Goal: Information Seeking & Learning: Learn about a topic

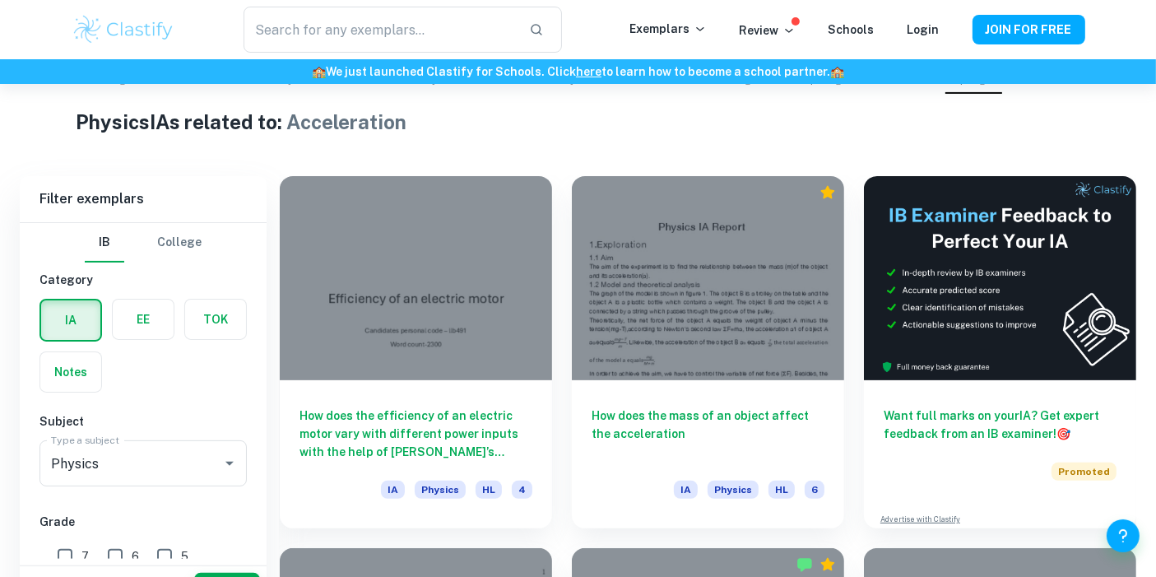
scroll to position [418, 0]
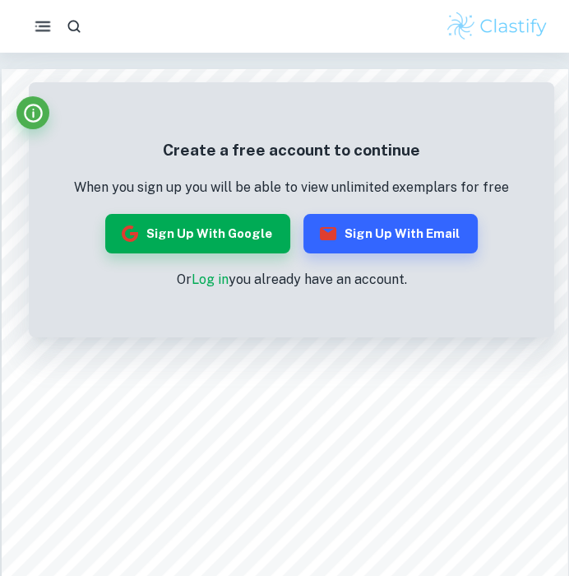
click at [42, 30] on rect "button" at bounding box center [42, 31] width 15 height 2
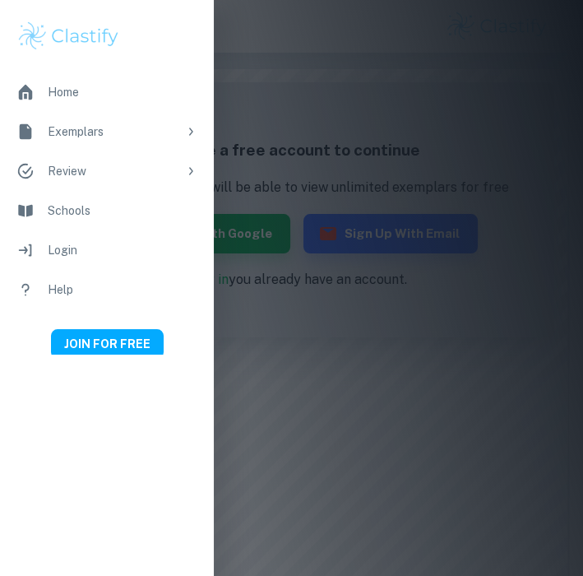
click at [311, 182] on div at bounding box center [291, 288] width 583 height 576
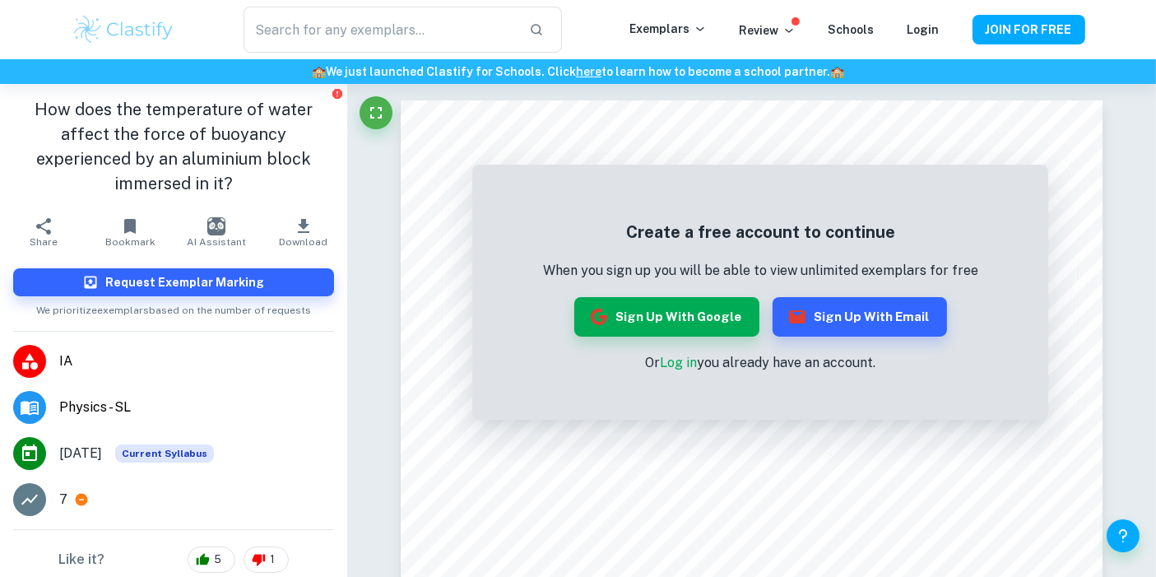
scroll to position [1, 0]
click at [267, 145] on h1 "How does the temperature of water affect the force of buoyancy experienced by a…" at bounding box center [173, 146] width 321 height 99
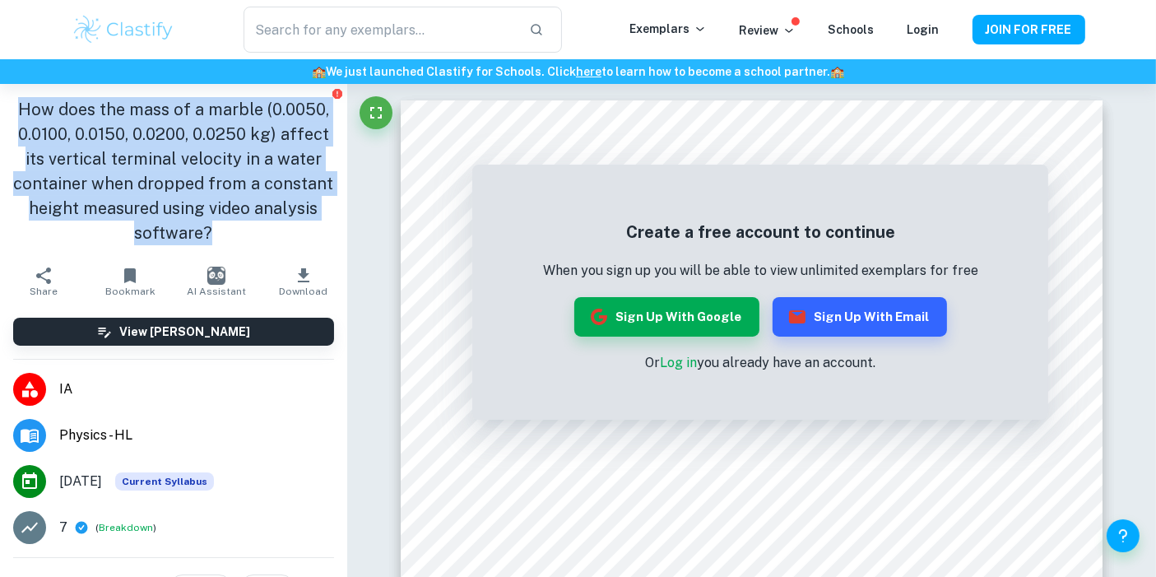
drag, startPoint x: 215, startPoint y: 178, endPoint x: 33, endPoint y: 100, distance: 198.6
click at [33, 100] on h1 "How does the mass of a marble (0.0050, 0.0100, 0.0150, 0.0200, 0.0250 kg) affec…" at bounding box center [173, 171] width 321 height 148
copy h1 "How does the mass of a marble (0.0050, 0.0100, 0.0150, 0.0200, 0.0250 kg) affec…"
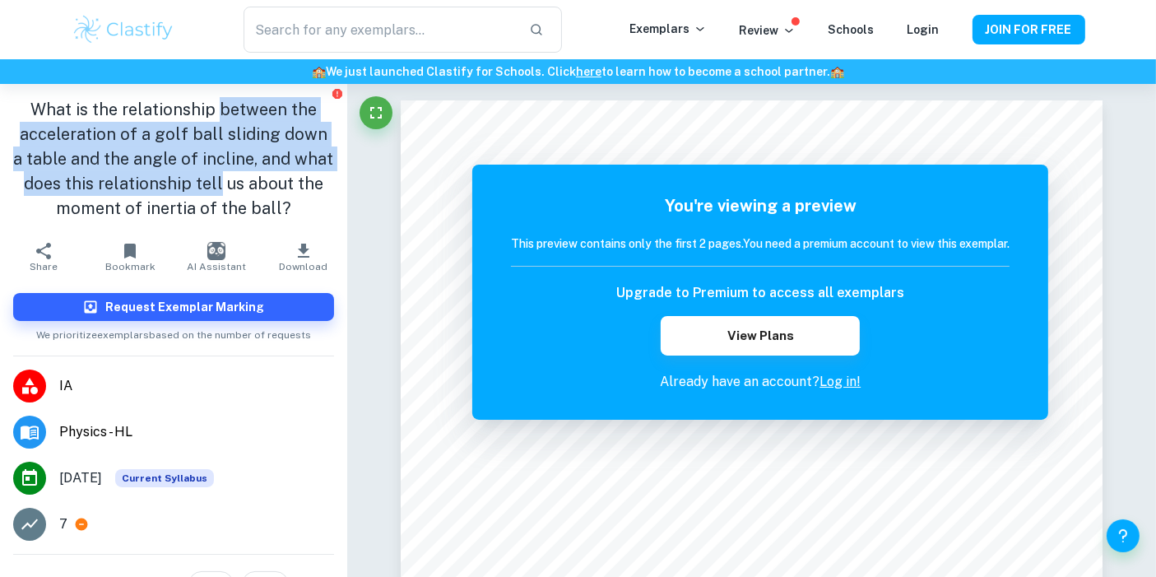
drag, startPoint x: 158, startPoint y: 109, endPoint x: 262, endPoint y: 151, distance: 112.9
click at [262, 151] on h1 "What is the relationship between the acceleration of a golf ball sliding down a…" at bounding box center [173, 158] width 321 height 123
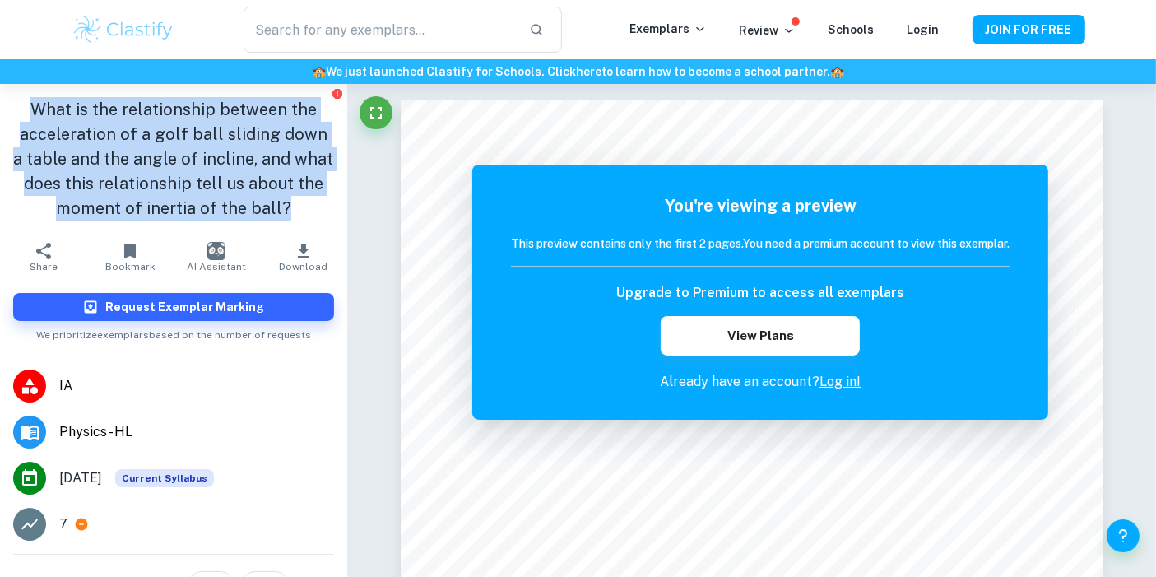
drag, startPoint x: 265, startPoint y: 163, endPoint x: 18, endPoint y: 110, distance: 252.3
click at [18, 110] on h1 "What is the relationship between the acceleration of a golf ball sliding down a…" at bounding box center [173, 158] width 321 height 123
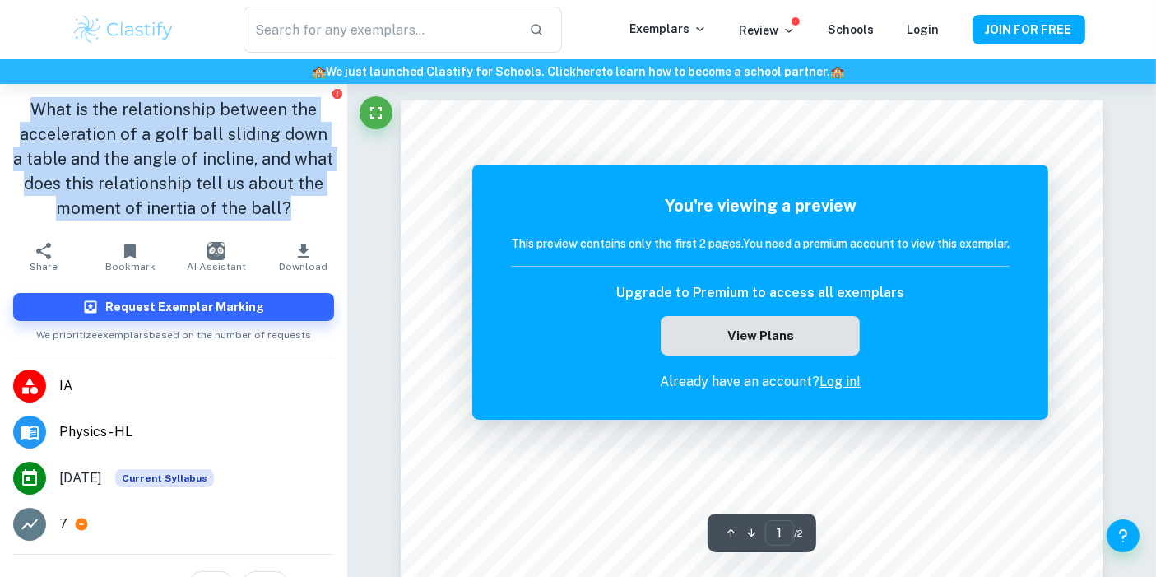
copy h1 "What is the relationship between the acceleration of a golf ball sliding down a…"
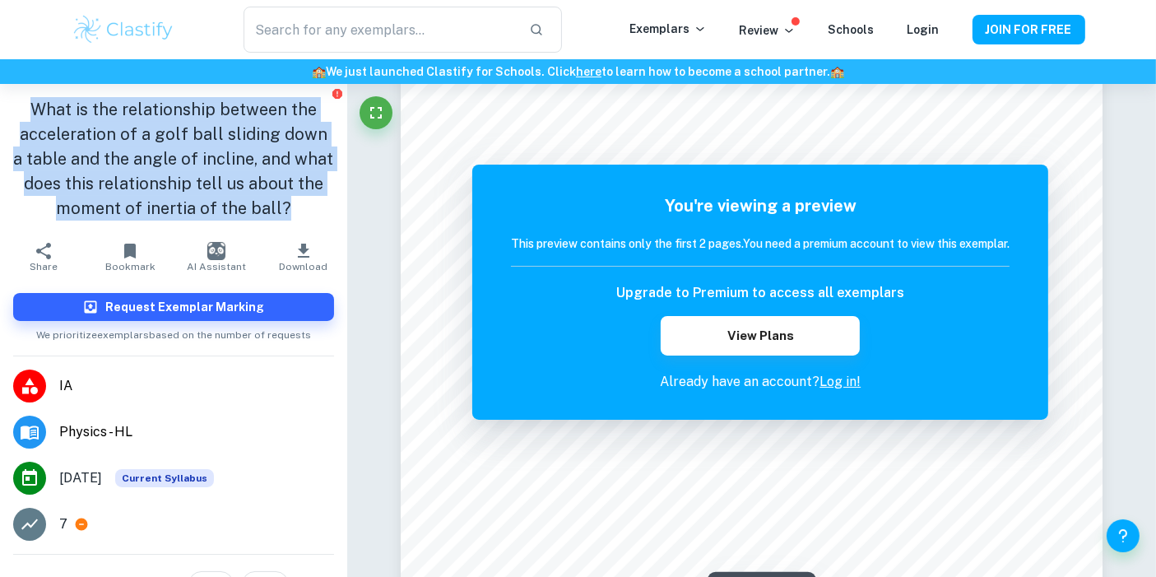
scroll to position [289, 0]
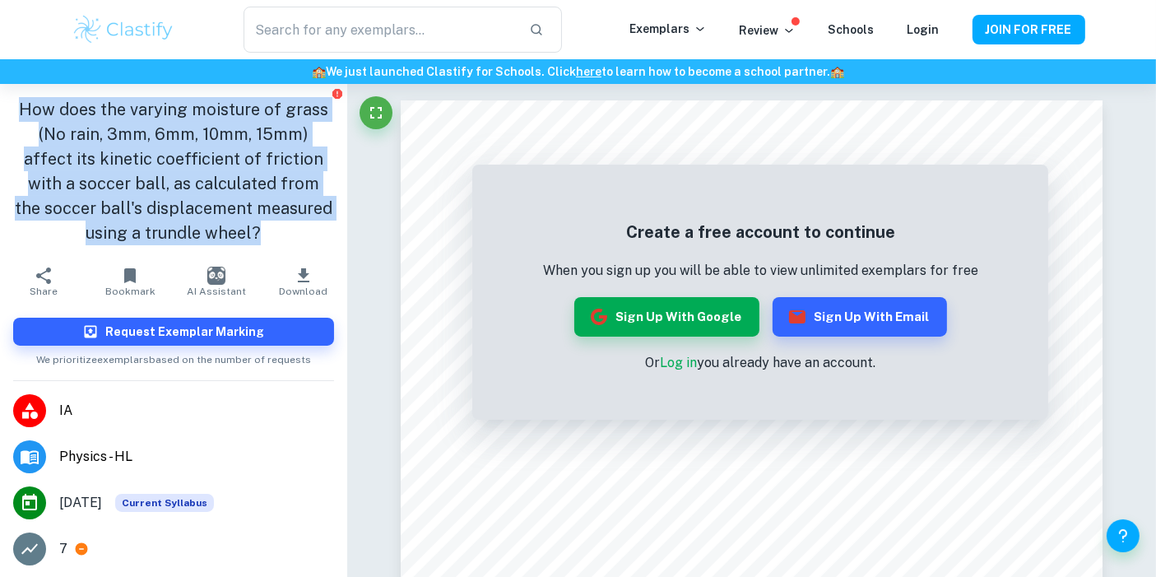
drag, startPoint x: 229, startPoint y: 180, endPoint x: 28, endPoint y: 95, distance: 218.9
click at [28, 95] on div "How does the varying moisture of grass (No rain, 3mm, 6mm, 10mm, 15mm) affect i…" at bounding box center [173, 171] width 347 height 174
copy h1 "How does the varying moisture of grass (No rain, 3mm, 6mm, 10mm, 15mm) affect i…"
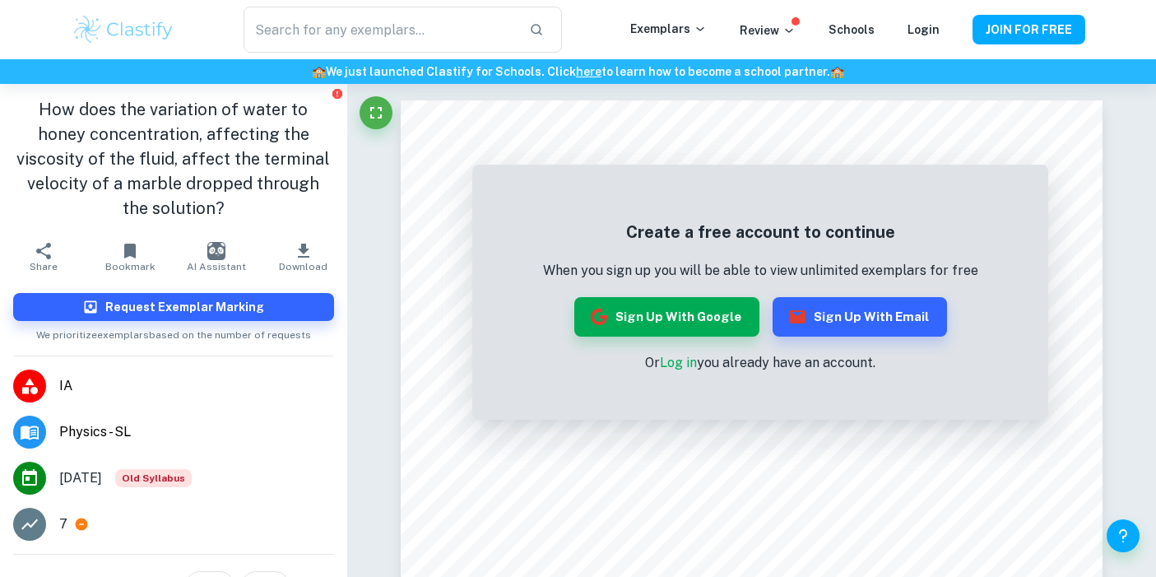
scroll to position [102, 0]
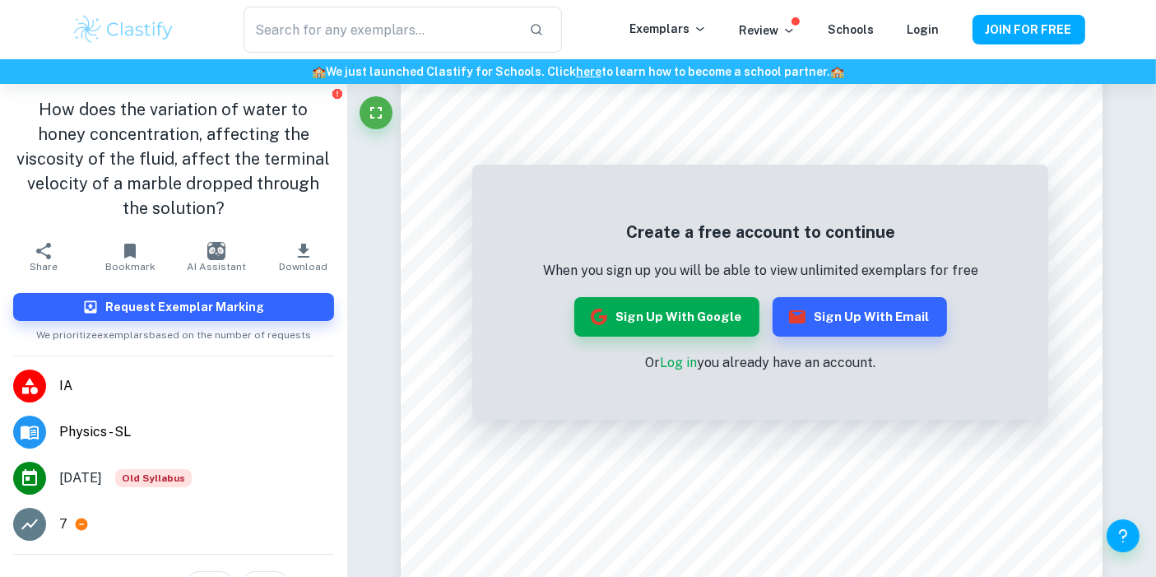
click at [164, 111] on h1 "How does the variation of water to honey concentration, affecting the viscosity…" at bounding box center [173, 158] width 321 height 123
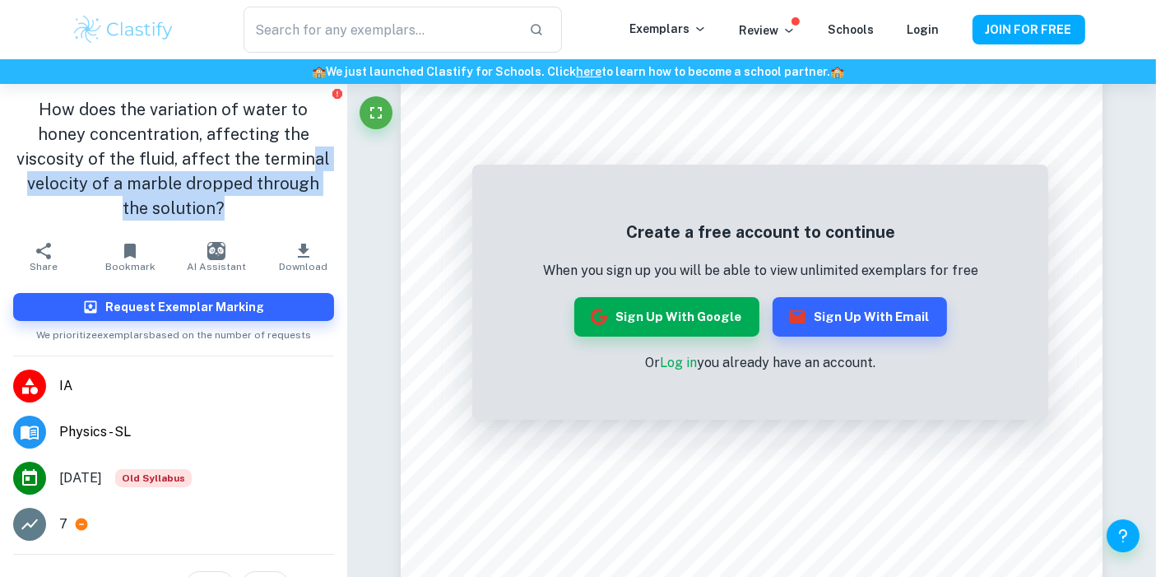
drag, startPoint x: 237, startPoint y: 166, endPoint x: 125, endPoint y: 144, distance: 114.0
click at [125, 144] on h1 "How does the variation of water to honey concentration, affecting the viscosity…" at bounding box center [173, 158] width 321 height 123
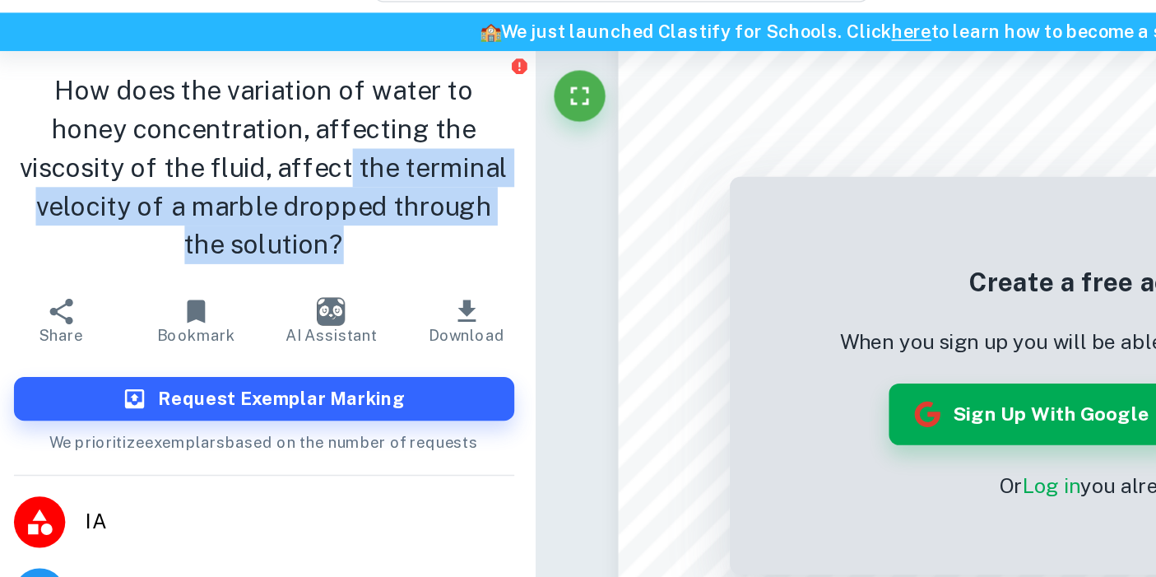
drag, startPoint x: 63, startPoint y: 137, endPoint x: 248, endPoint y: 164, distance: 186.1
click at [248, 164] on h1 "How does the variation of water to honey concentration, affecting the viscosity…" at bounding box center [173, 158] width 321 height 123
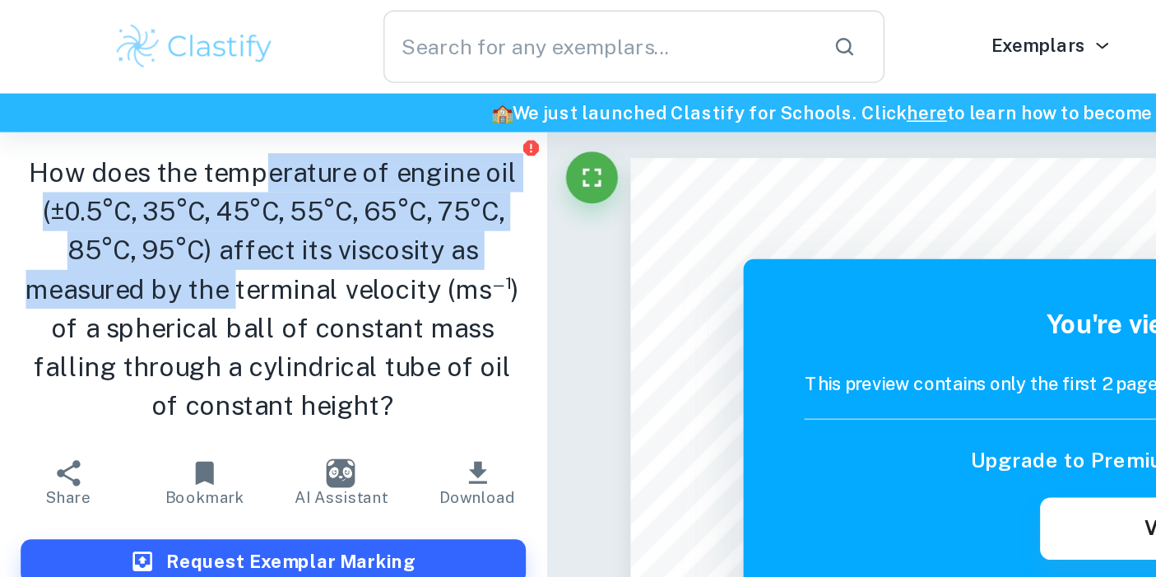
drag, startPoint x: 137, startPoint y: 109, endPoint x: 187, endPoint y: 143, distance: 60.2
click at [187, 143] on h1 "How does the temperature of engine oil (±0.5°C, 35°C, 45°C, 55°C, 65°C, 75°C, 8…" at bounding box center [173, 183] width 321 height 173
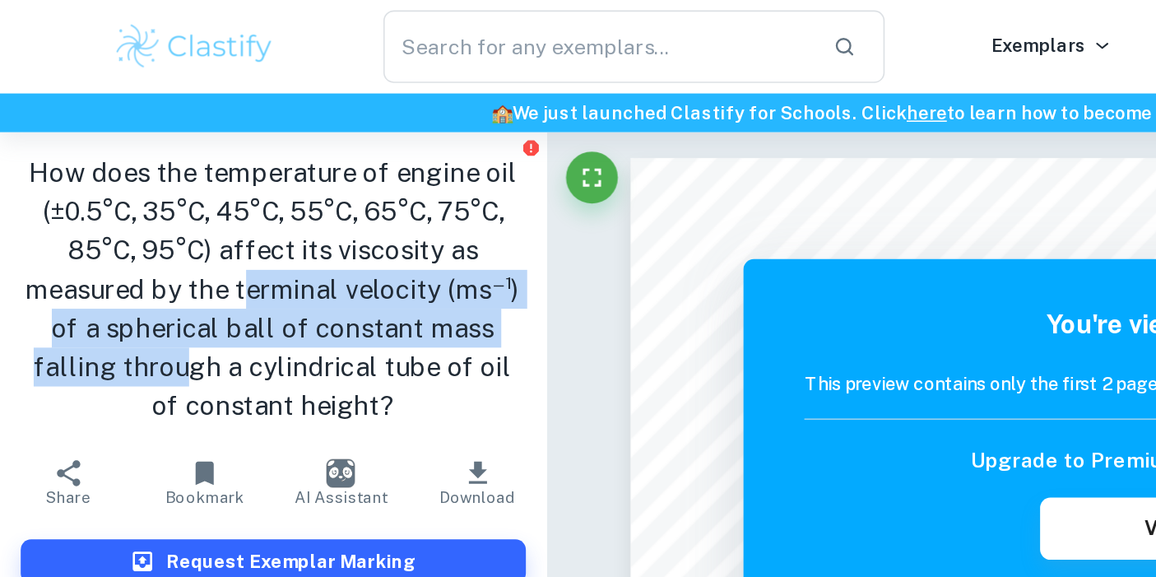
drag, startPoint x: 189, startPoint y: 141, endPoint x: 290, endPoint y: 162, distance: 103.2
click at [290, 162] on h1 "How does the temperature of engine oil (±0.5°C, 35°C, 45°C, 55°C, 65°C, 75°C, 8…" at bounding box center [173, 183] width 321 height 173
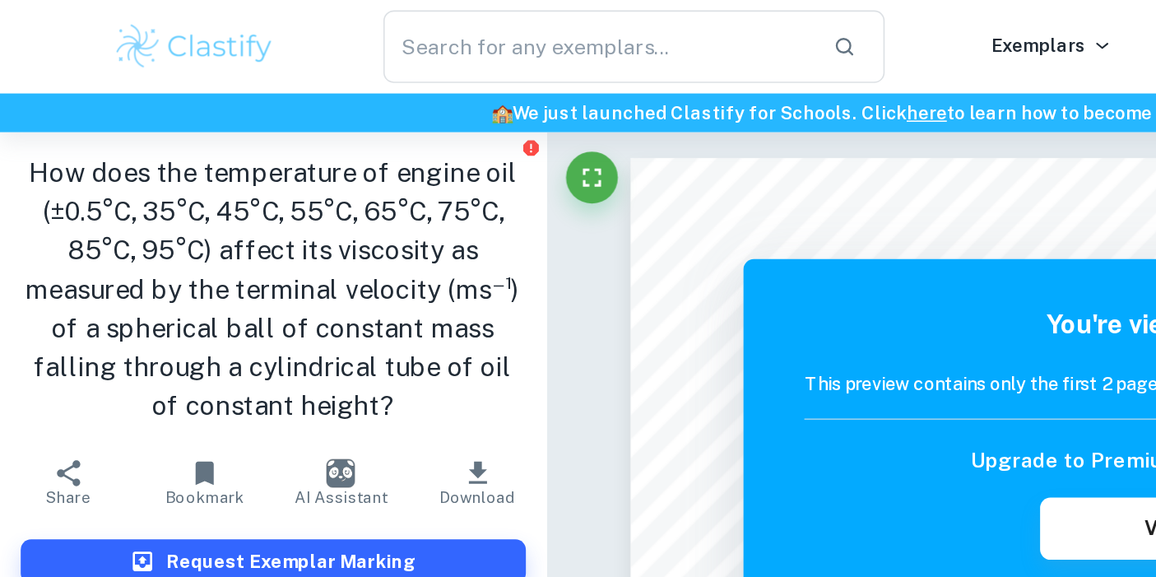
click at [262, 131] on h1 "How does the temperature of engine oil (±0.5°C, 35°C, 45°C, 55°C, 65°C, 75°C, 8…" at bounding box center [173, 183] width 321 height 173
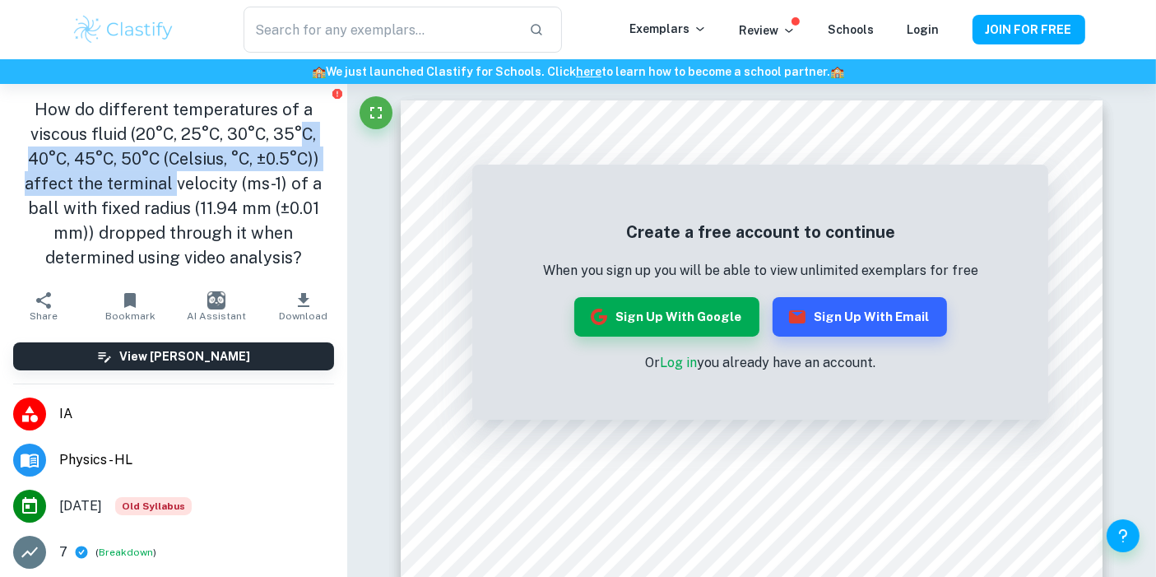
drag, startPoint x: 152, startPoint y: 118, endPoint x: 201, endPoint y: 148, distance: 57.5
click at [201, 148] on h1 "How do different temperatures of a viscous fluid (20°C, 25°C, 30°C, 35°C, 40°C,…" at bounding box center [173, 183] width 321 height 173
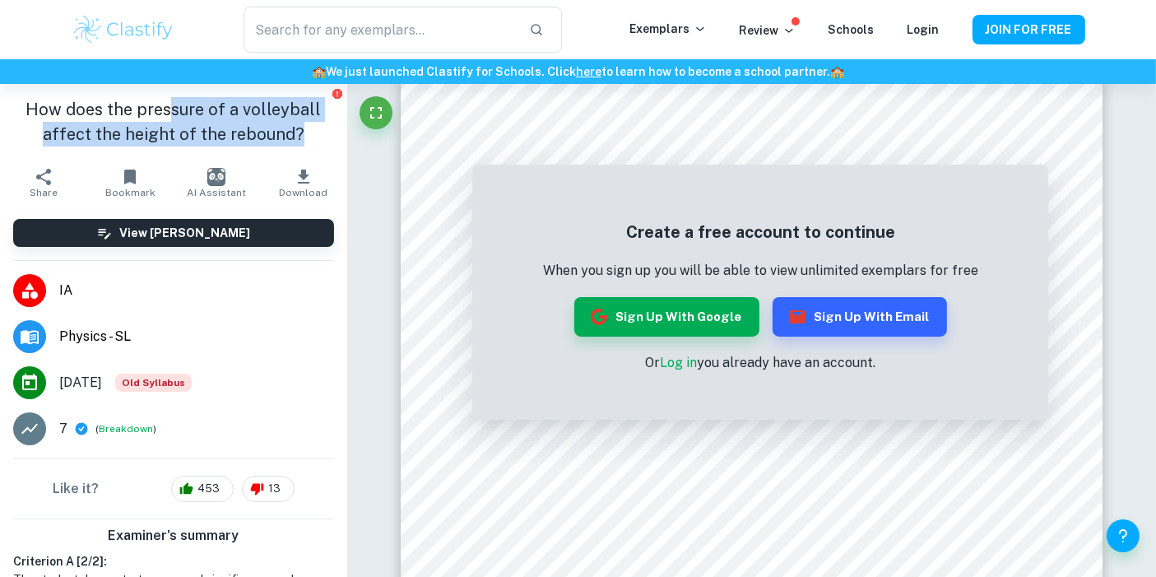
drag, startPoint x: 133, startPoint y: 113, endPoint x: 239, endPoint y: 123, distance: 106.6
click at [239, 123] on h1 "How does the pressure of a volleyball affect the height of the rebound?" at bounding box center [173, 121] width 321 height 49
drag, startPoint x: 258, startPoint y: 123, endPoint x: 26, endPoint y: 104, distance: 232.7
click at [26, 104] on h1 "How does the pressure of a volleyball affect the height of the rebound?" at bounding box center [173, 121] width 321 height 49
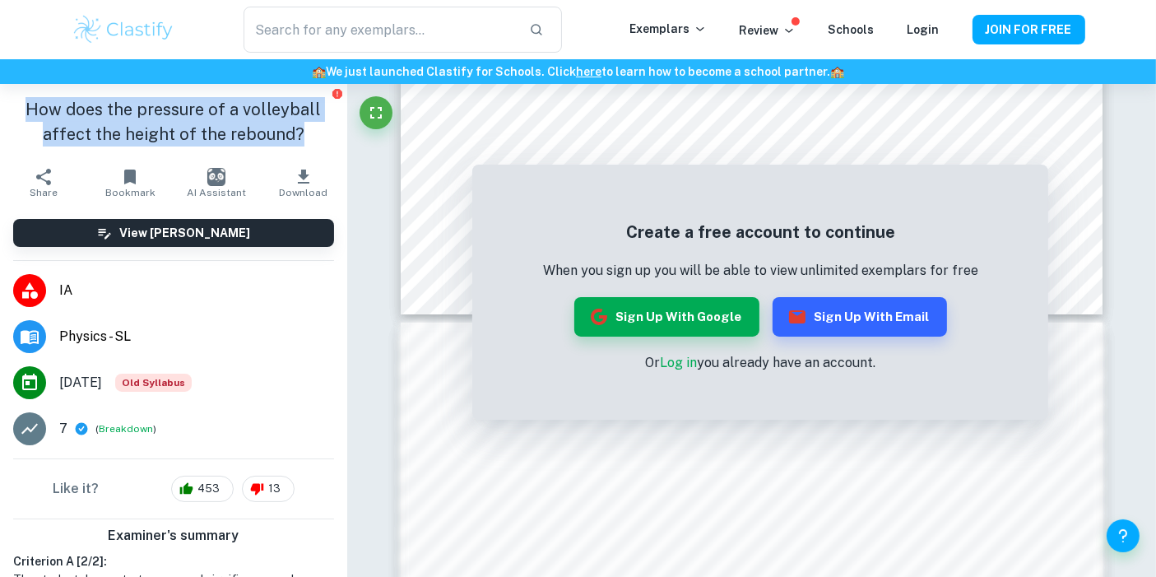
click at [26, 104] on h1 "How does the pressure of a volleyball affect the height of the rebound?" at bounding box center [173, 121] width 321 height 49
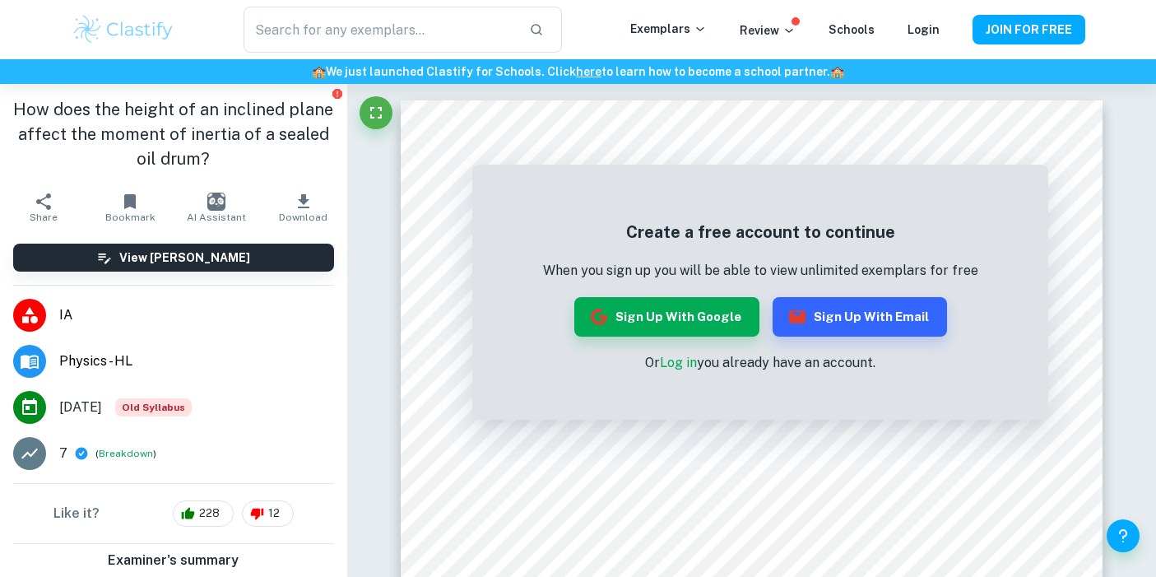
scroll to position [115, 0]
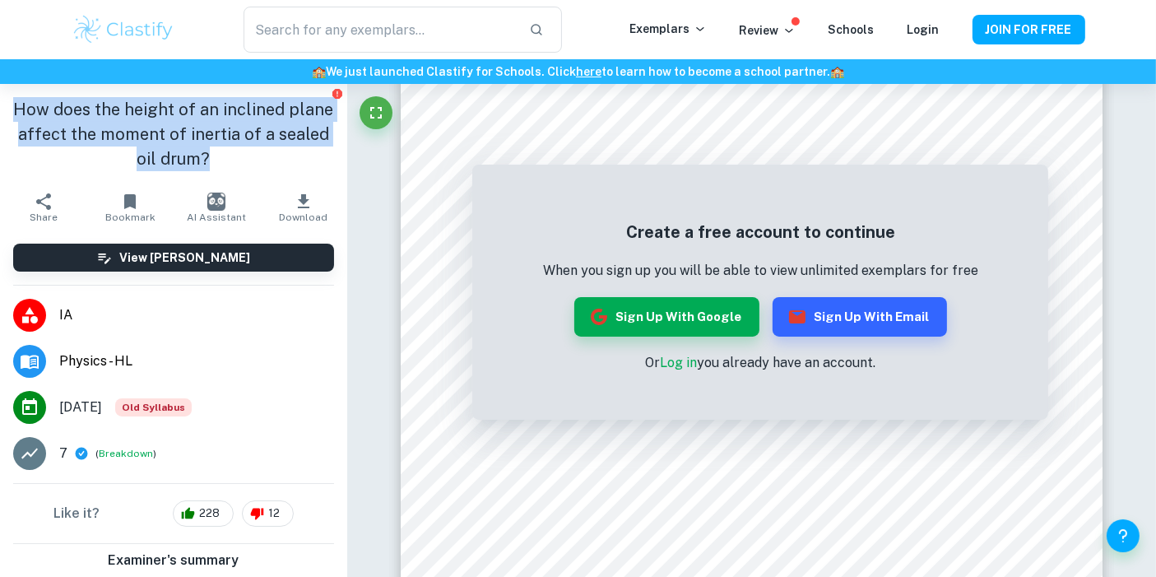
drag, startPoint x: 296, startPoint y: 132, endPoint x: 0, endPoint y: 100, distance: 297.9
click at [0, 100] on div "How does the height of an inclined plane affect the moment of inertia of a seal…" at bounding box center [173, 134] width 347 height 100
copy h1 "How does the height of an inclined plane affect the moment of inertia of a seal…"
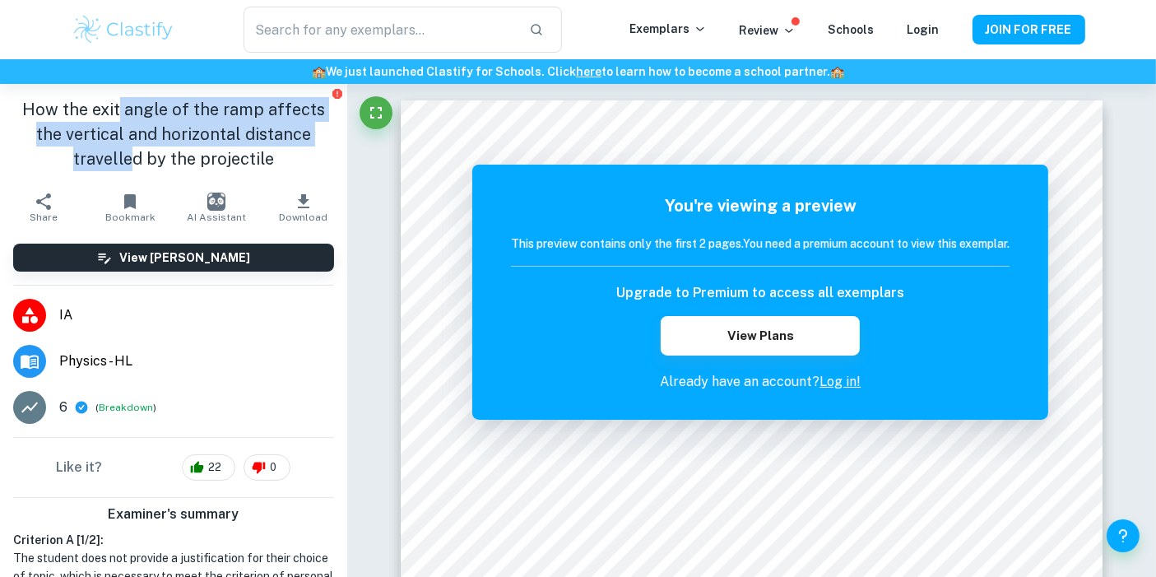
drag, startPoint x: 94, startPoint y: 113, endPoint x: 205, endPoint y: 124, distance: 111.6
click at [205, 124] on h1 "How the exit angle of the ramp affects the vertical and horizontal distance tra…" at bounding box center [173, 134] width 321 height 74
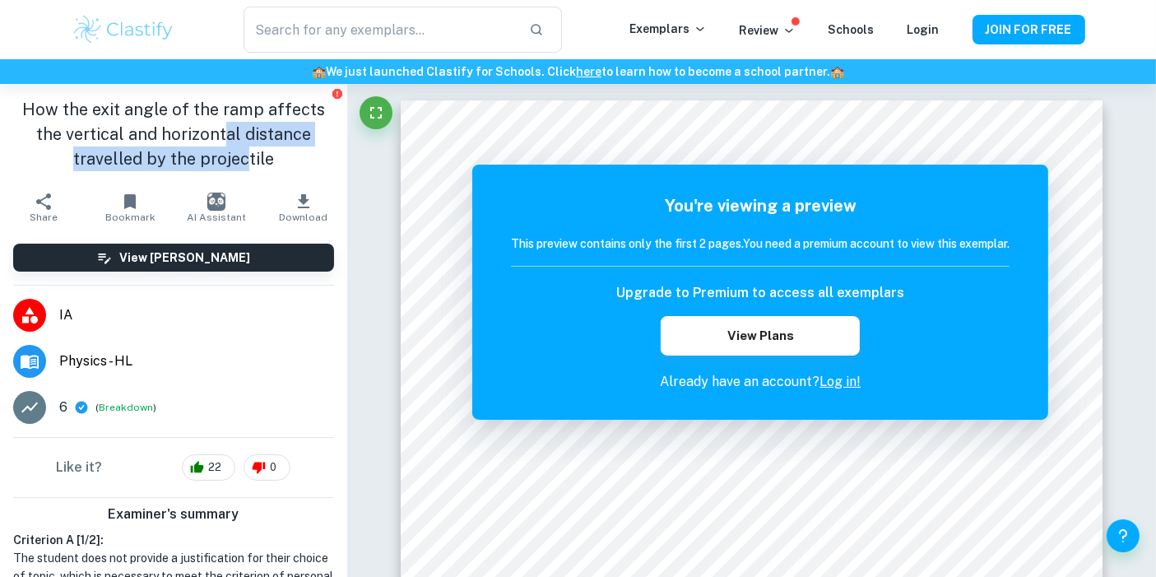
drag, startPoint x: 98, startPoint y: 128, endPoint x: 286, endPoint y: 127, distance: 188.3
click at [286, 127] on h1 "How the exit angle of the ramp affects the vertical and horizontal distance tra…" at bounding box center [173, 134] width 321 height 74
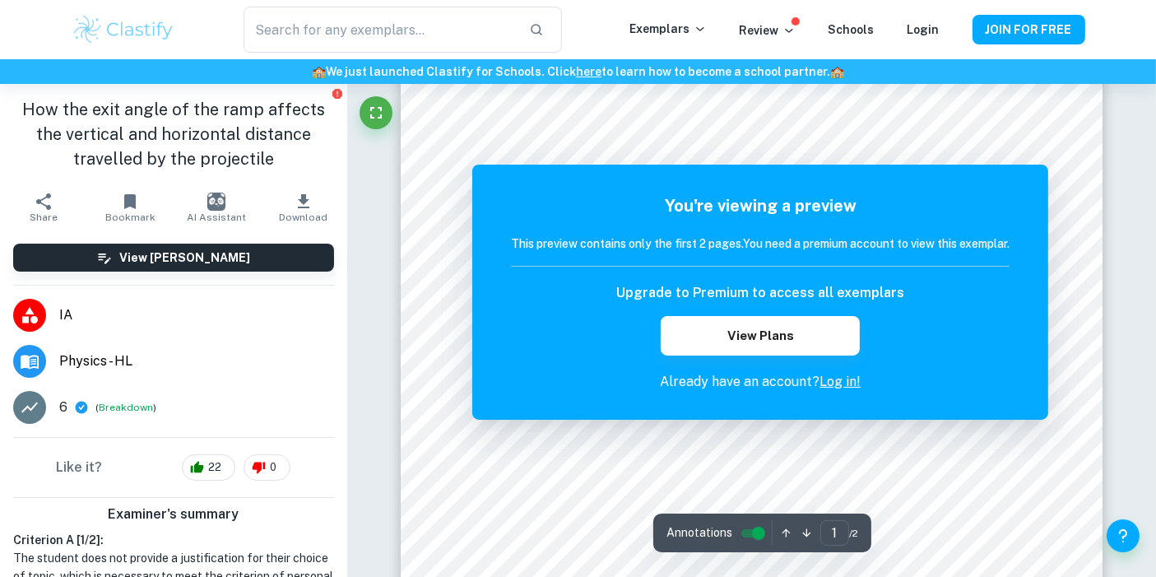
scroll to position [66, 0]
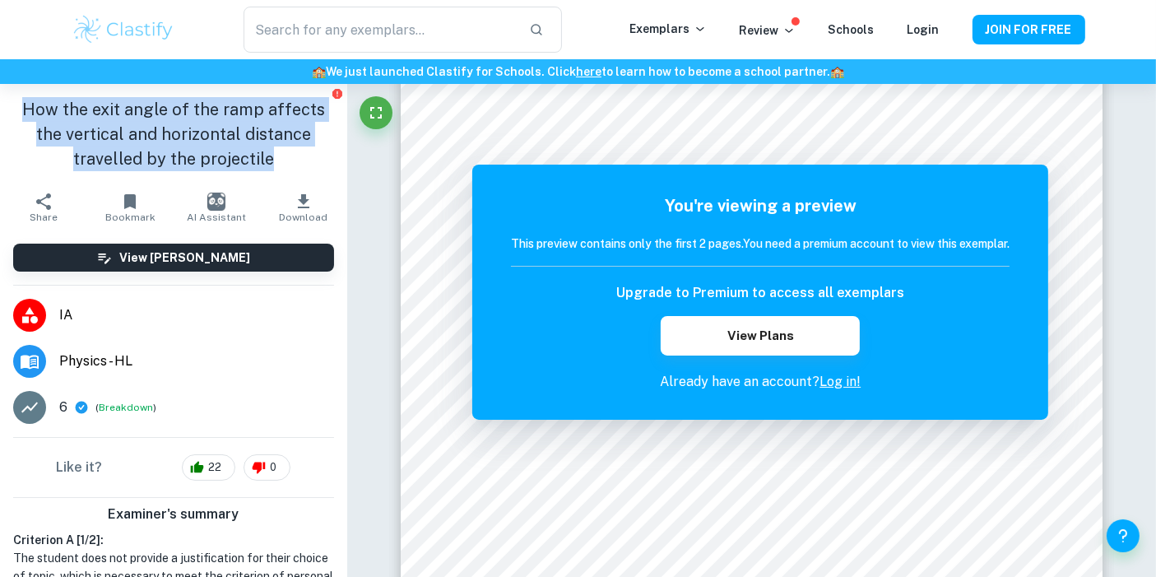
drag, startPoint x: 309, startPoint y: 123, endPoint x: 5, endPoint y: 100, distance: 305.2
click at [5, 100] on div "How the exit angle of the ramp affects the vertical and horizontal distance tra…" at bounding box center [173, 134] width 347 height 100
copy h1 "How the exit angle of the ramp affects the vertical and horizontal distance tra…"
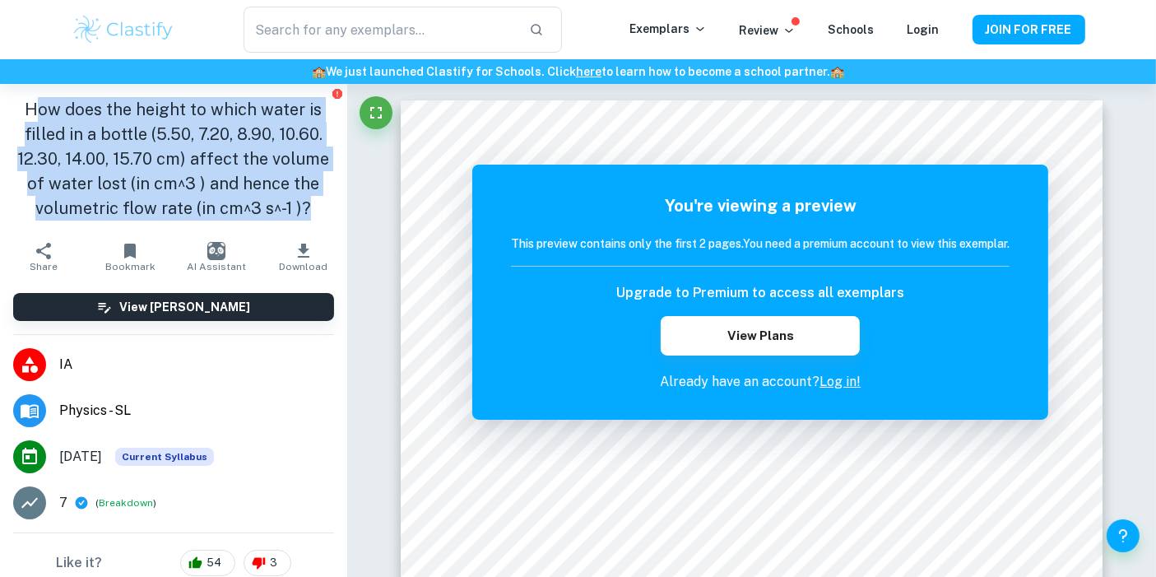
drag, startPoint x: 35, startPoint y: 97, endPoint x: 293, endPoint y: 160, distance: 265.1
click at [293, 160] on h1 "How does the height to which water is filled in a bottle (5.50, 7.20, 8.90, 10.…" at bounding box center [173, 158] width 321 height 123
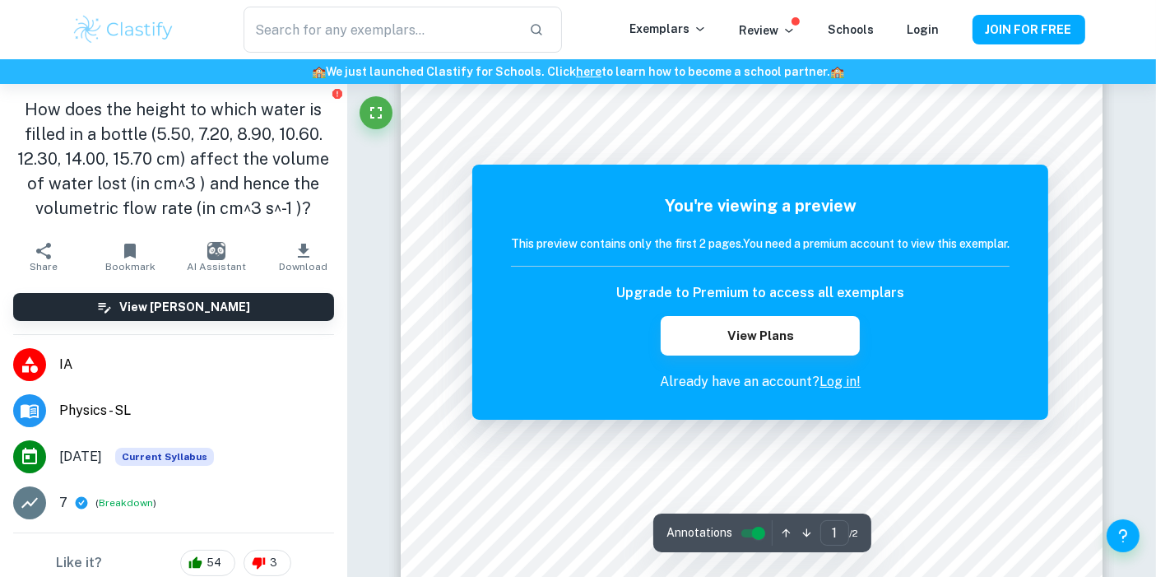
scroll to position [478, 0]
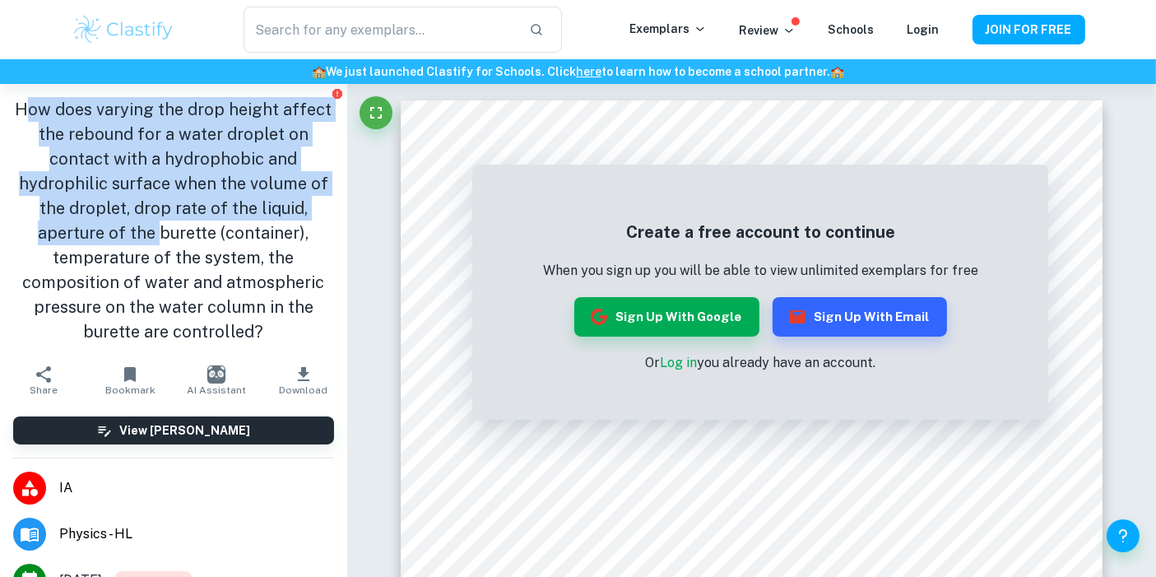
drag, startPoint x: 21, startPoint y: 111, endPoint x: 254, endPoint y: 159, distance: 238.4
click at [254, 159] on h1 "How does varying the drop height affect the rebound for a water droplet on cont…" at bounding box center [173, 220] width 321 height 247
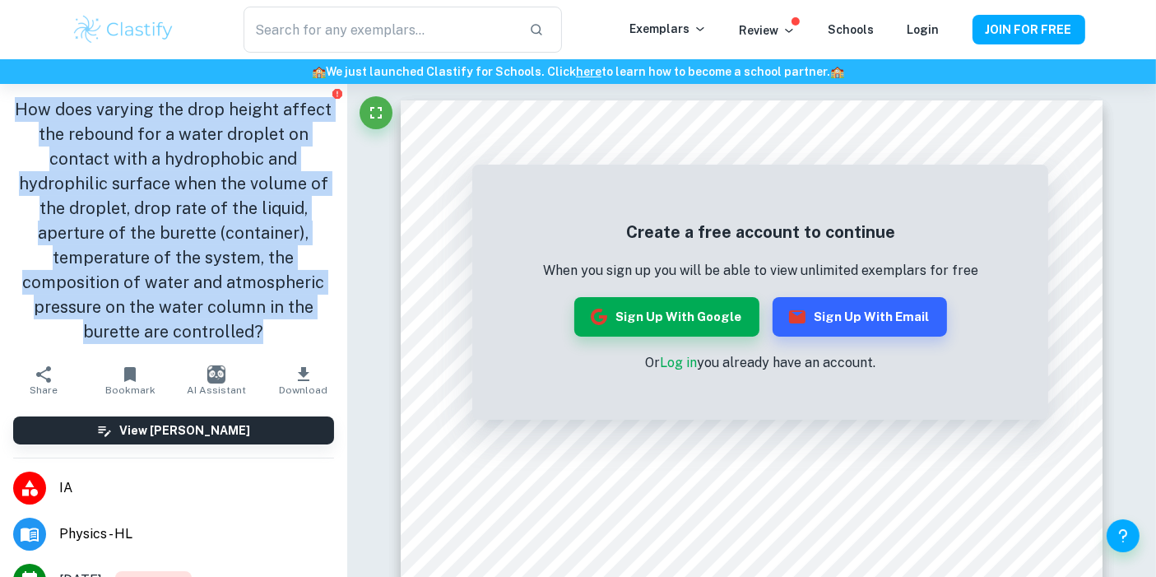
drag, startPoint x: 312, startPoint y: 220, endPoint x: 2, endPoint y: 107, distance: 330.2
click at [2, 107] on div "How does varying the drop height affect the rebound for a water droplet on cont…" at bounding box center [173, 220] width 347 height 273
copy h1 "How does varying the drop height affect the rebound for a water droplet on cont…"
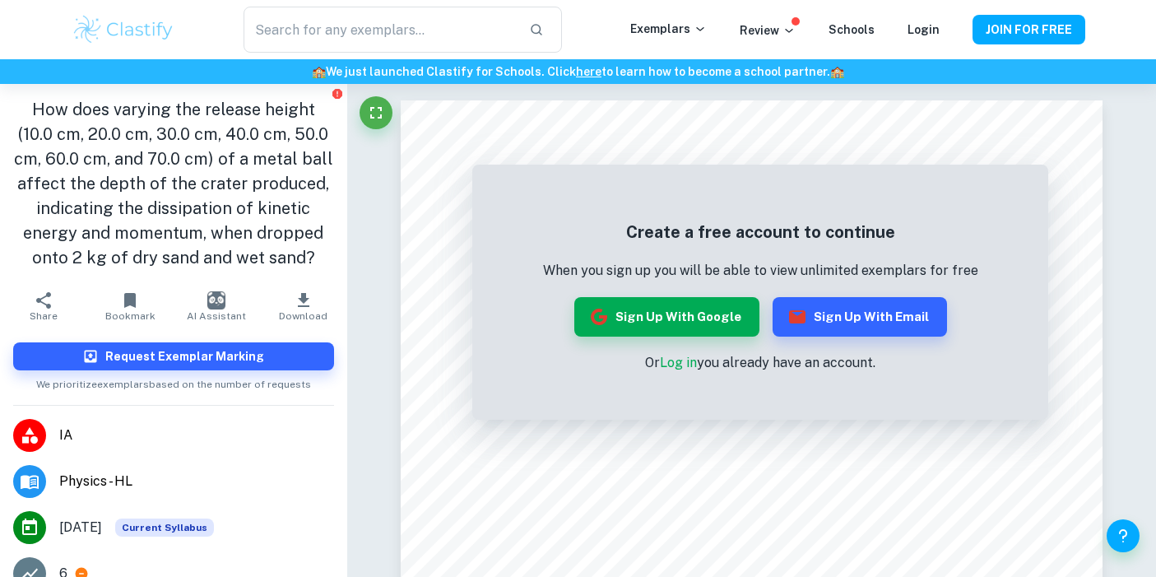
scroll to position [317, 0]
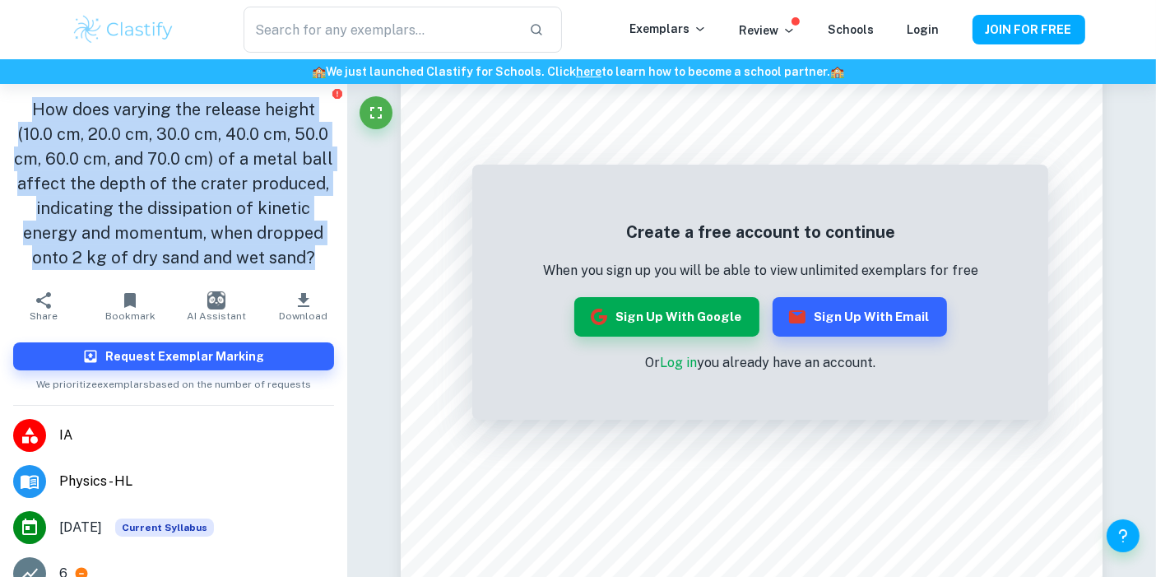
drag, startPoint x: 231, startPoint y: 200, endPoint x: 13, endPoint y: 102, distance: 238.9
click at [13, 102] on h1 "How does varying the release height (10.0 cm, 20.0 cm, 30.0 cm, 40.0 cm, 50.0 c…" at bounding box center [173, 183] width 321 height 173
copy h1 "How does varying the release height (10.0 cm, 20.0 cm, 30.0 cm, 40.0 cm, 50.0 c…"
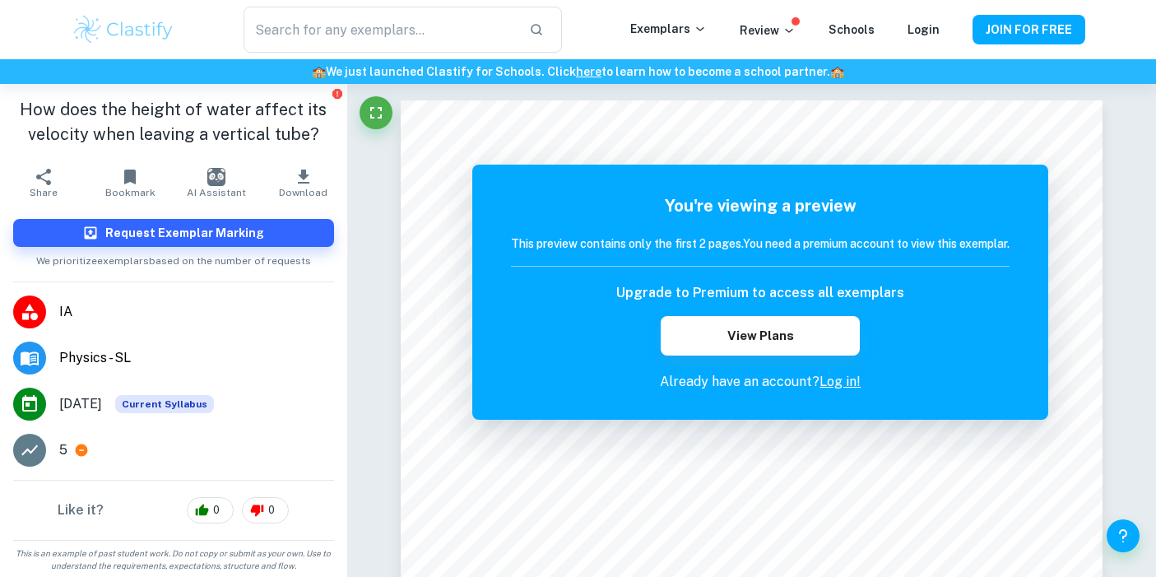
scroll to position [34, 0]
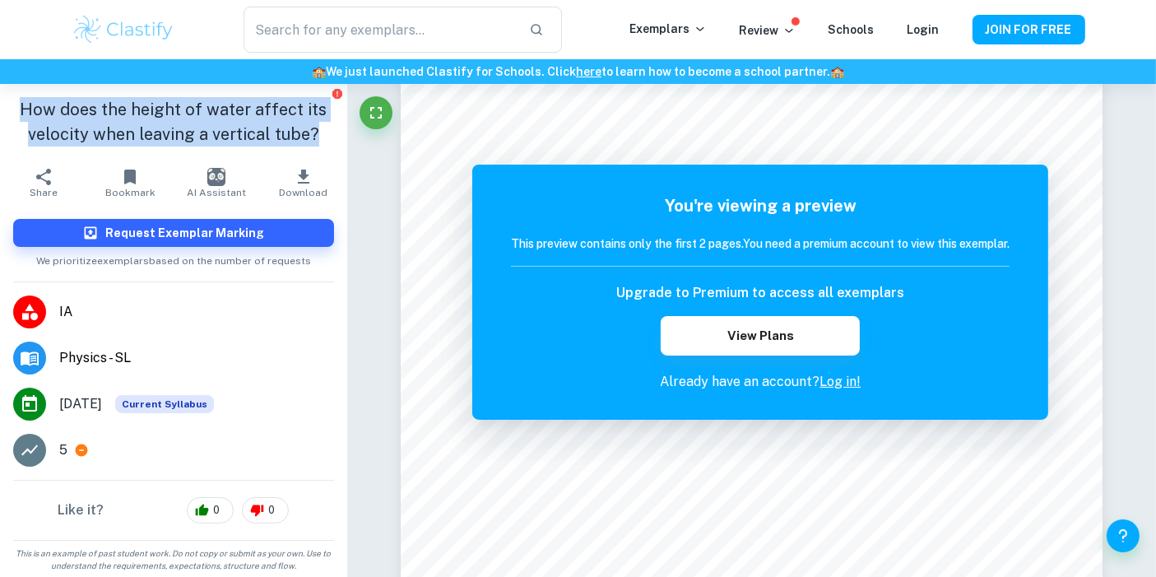
drag, startPoint x: 0, startPoint y: 0, endPoint x: 254, endPoint y: 127, distance: 283.9
click at [254, 127] on h1 "How does the height of water affect its velocity when leaving a vertical tube?" at bounding box center [173, 121] width 321 height 49
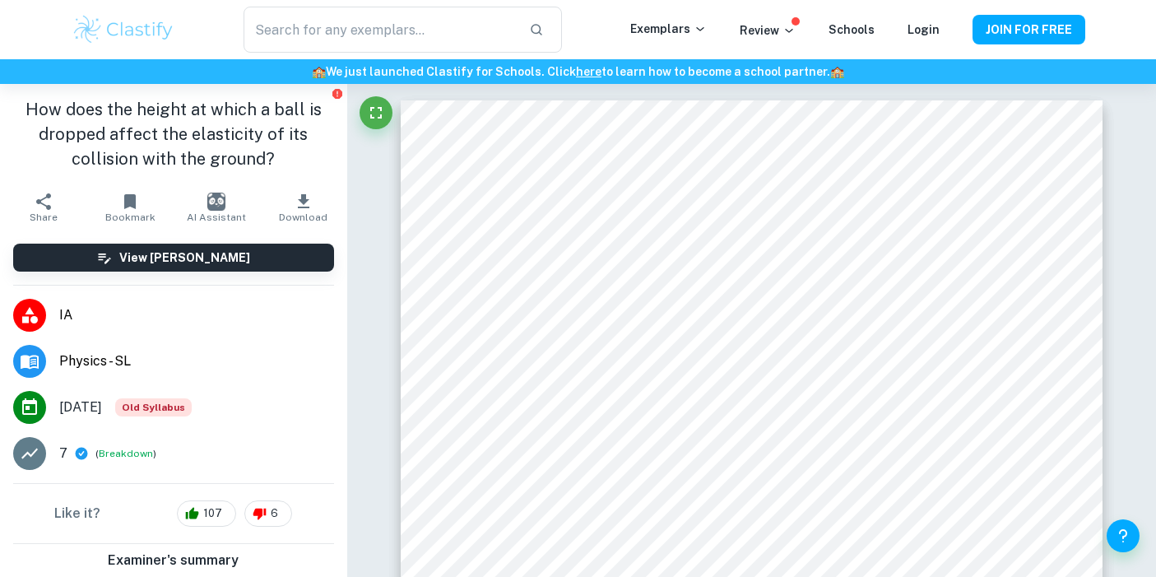
scroll to position [167, 0]
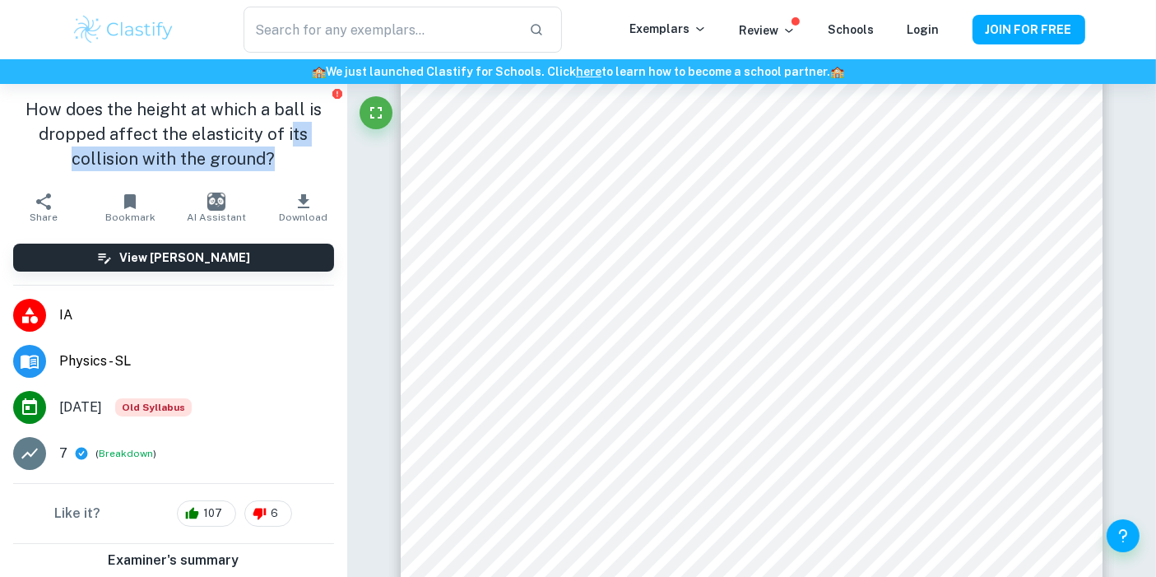
drag, startPoint x: 305, startPoint y: 125, endPoint x: 132, endPoint y: 121, distance: 172.8
click at [132, 121] on h1 "How does the height at which a ball is dropped affect the elasticity of its col…" at bounding box center [173, 134] width 321 height 74
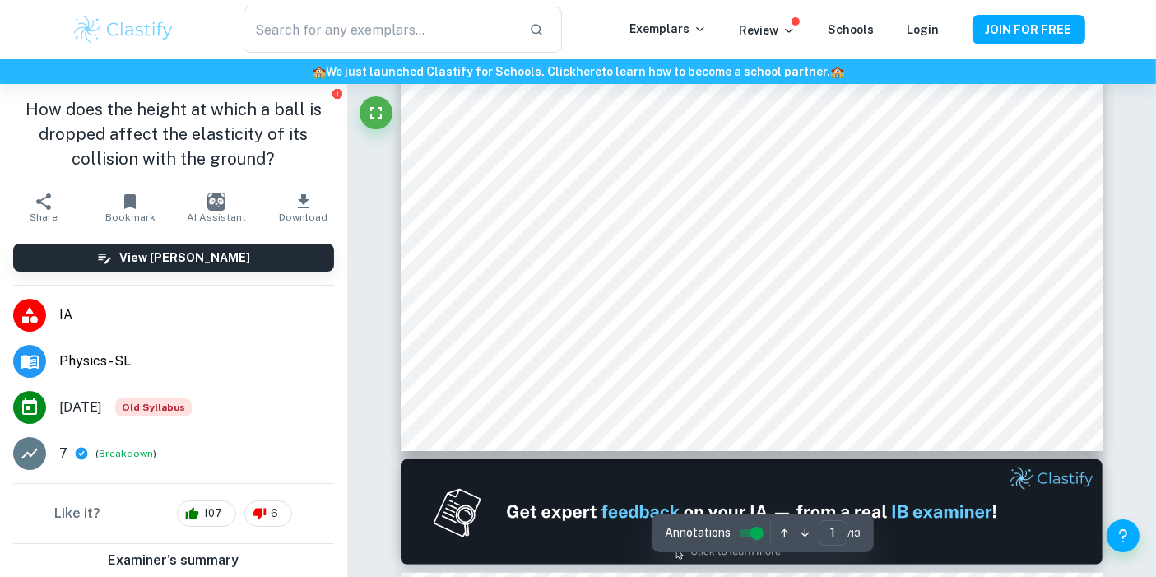
scroll to position [644, 0]
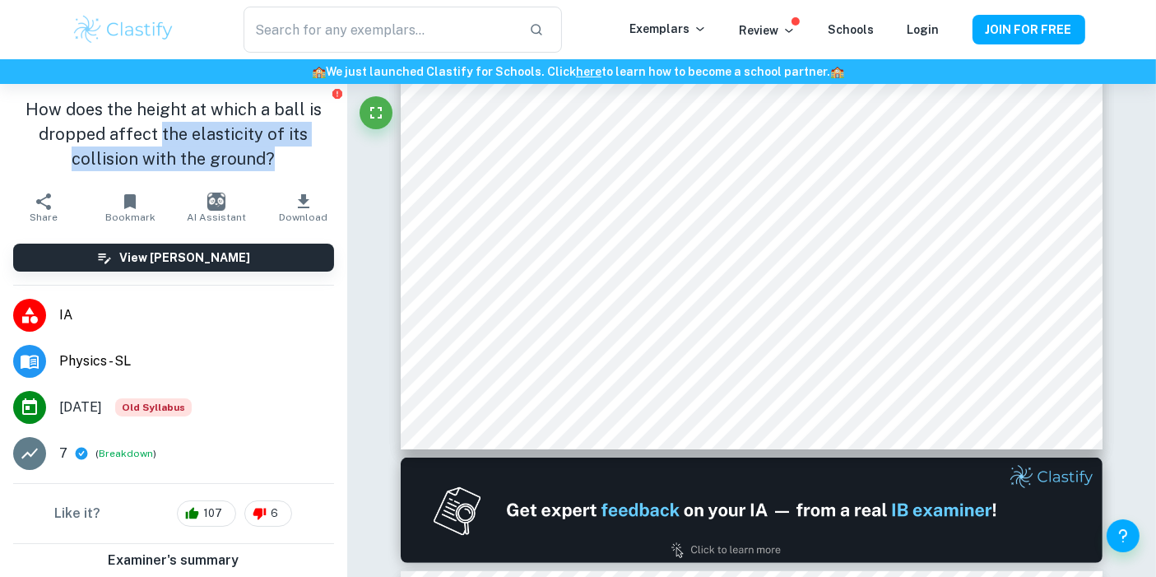
drag, startPoint x: 313, startPoint y: 121, endPoint x: 0, endPoint y: 123, distance: 312.5
click at [0, 123] on div "How does the height at which a ball is dropped affect the elasticity of its col…" at bounding box center [173, 134] width 347 height 100
click at [228, 119] on h1 "How does the height at which a ball is dropped affect the elasticity of its col…" at bounding box center [173, 134] width 321 height 74
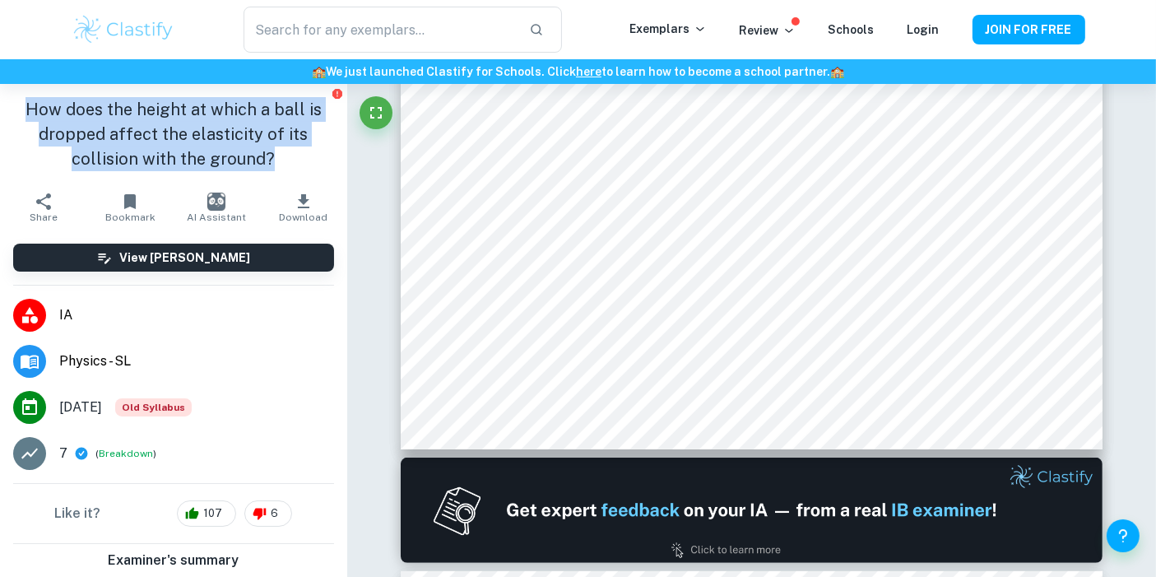
drag, startPoint x: 305, startPoint y: 120, endPoint x: 16, endPoint y: 107, distance: 289.8
click at [16, 107] on h1 "How does the height at which a ball is dropped affect the elasticity of its col…" at bounding box center [173, 134] width 321 height 74
copy h1 "How does the height at which a ball is dropped affect the elasticity of its col…"
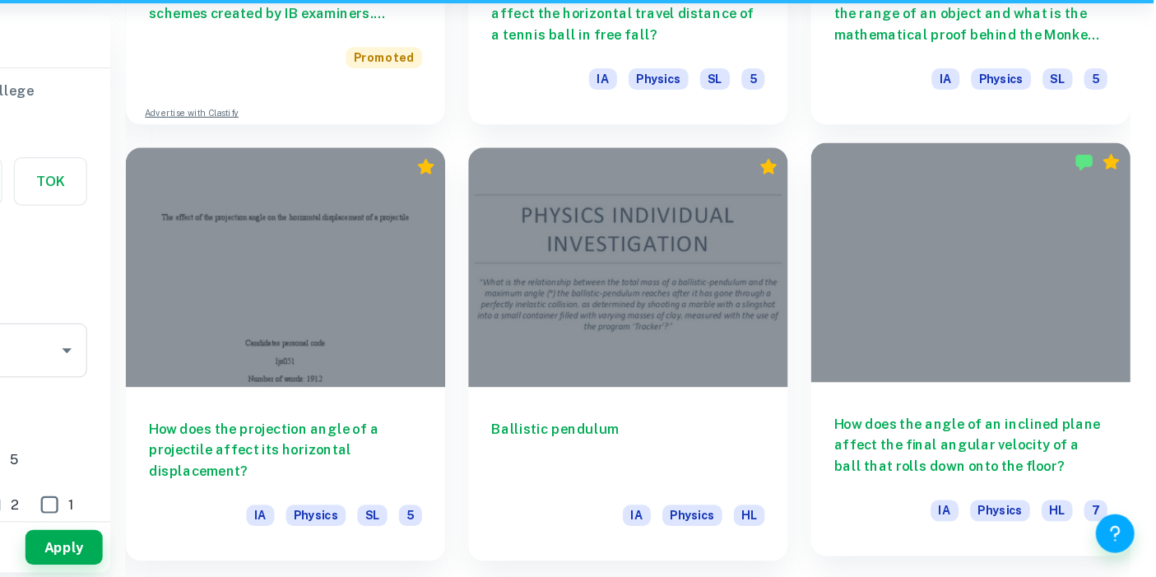
scroll to position [1464, 0]
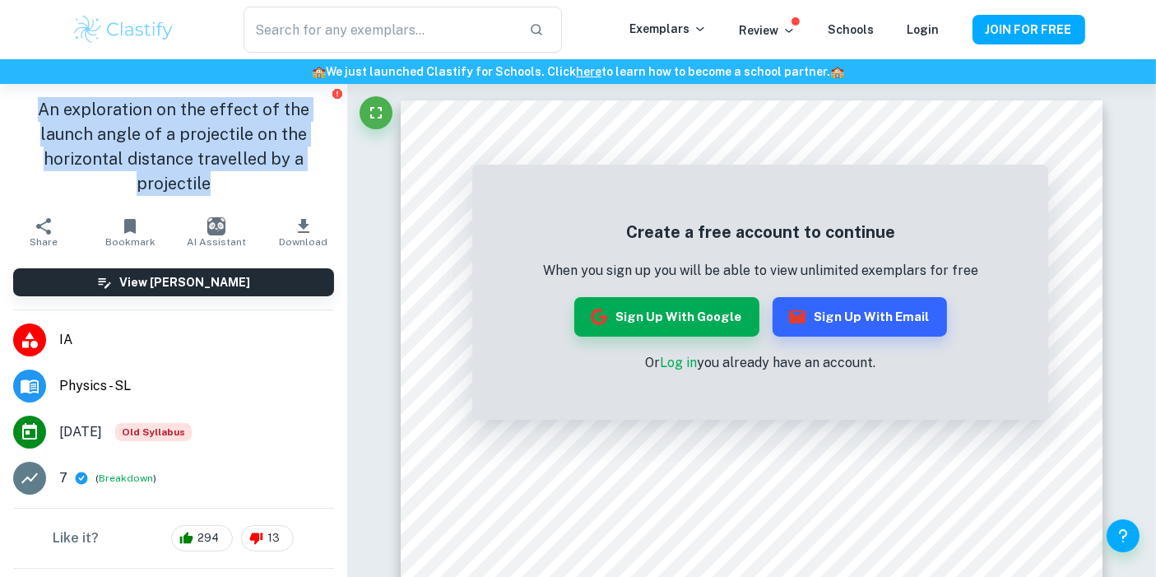
drag, startPoint x: 209, startPoint y: 146, endPoint x: 7, endPoint y: 99, distance: 207.9
click at [7, 99] on div "An exploration on the effect of the launch angle of a projectile on the horizon…" at bounding box center [173, 146] width 347 height 125
copy h1 "An exploration on the effect of the launch angle of a projectile on the horizon…"
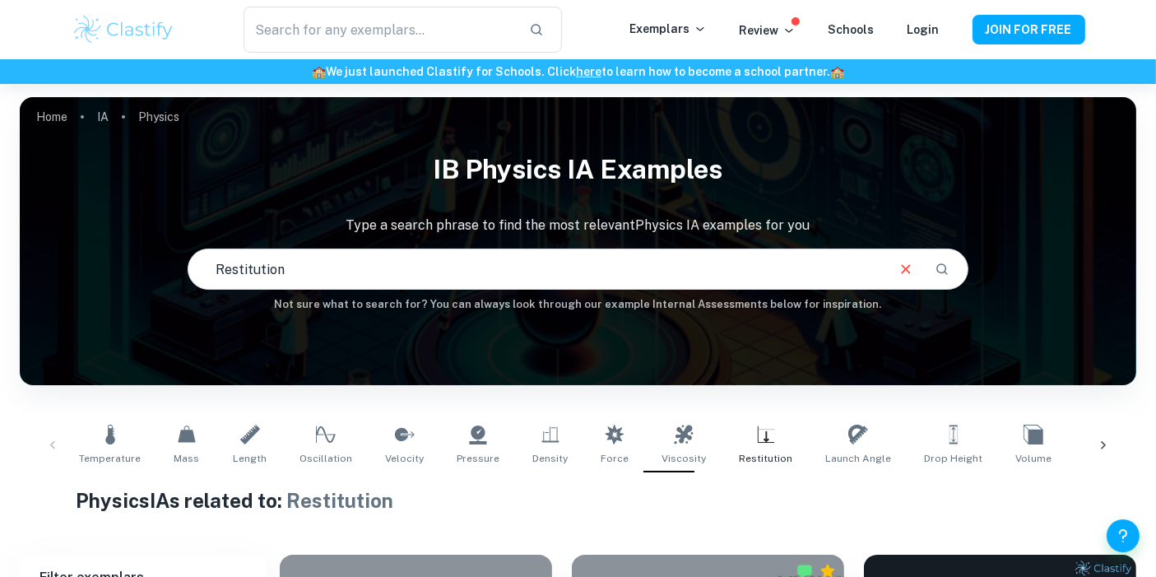
scroll to position [127, 0]
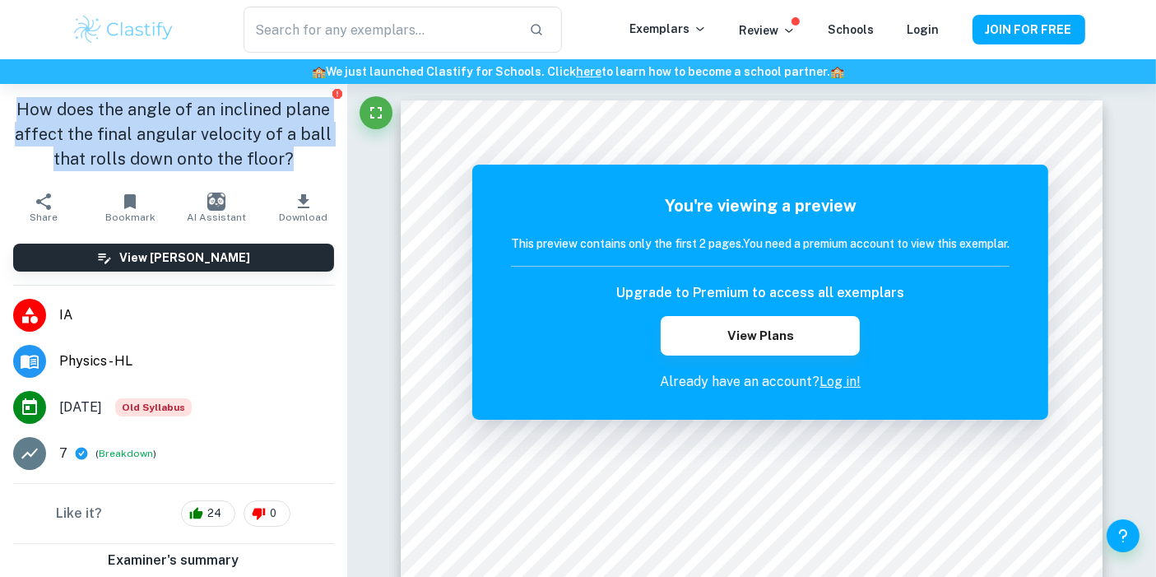
drag, startPoint x: 218, startPoint y: 144, endPoint x: 0, endPoint y: 97, distance: 222.9
click at [0, 97] on div "How does the angle of an inclined plane affect the final angular velocity of a …" at bounding box center [173, 134] width 347 height 100
copy h1 "How does the angle of an inclined plane affect the final angular velocity of a …"
